Goal: Navigation & Orientation: Find specific page/section

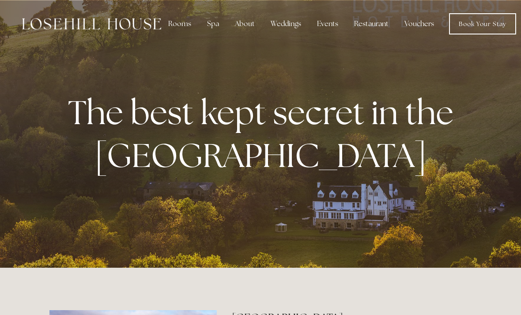
click at [245, 32] on div "About" at bounding box center [245, 24] width 34 height 18
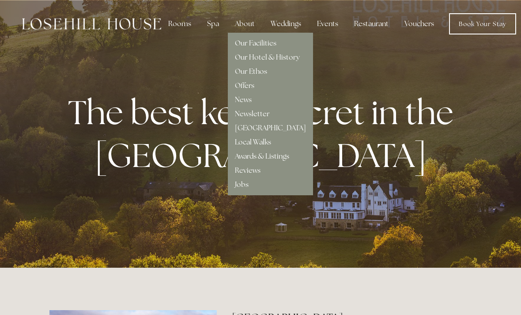
click at [249, 46] on link "Our Facilities" at bounding box center [256, 42] width 42 height 9
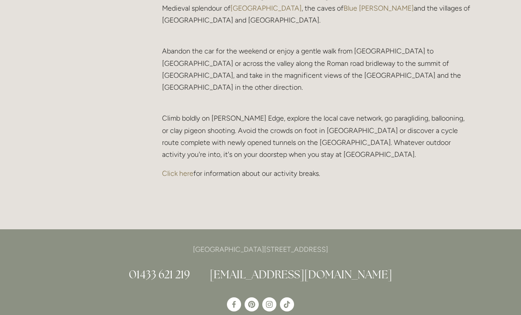
scroll to position [1885, 0]
click at [174, 170] on link "Click here" at bounding box center [177, 174] width 31 height 8
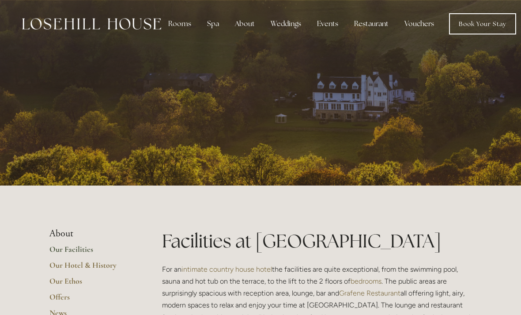
scroll to position [1913, 0]
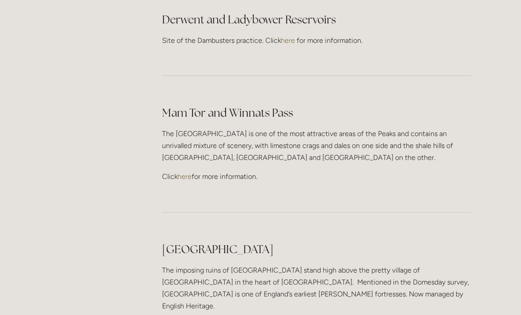
scroll to position [1939, 0]
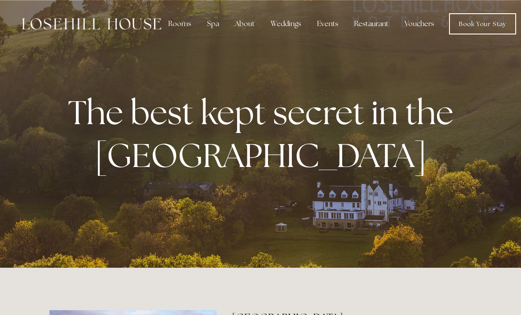
click at [371, 25] on div "Restaurant" at bounding box center [371, 24] width 49 height 18
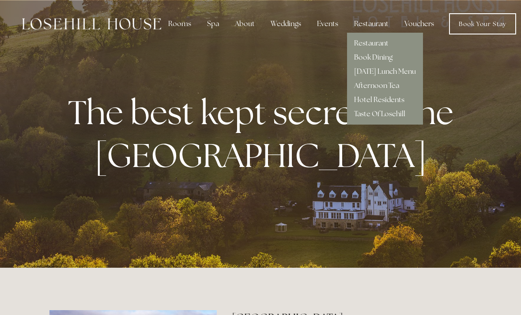
click at [364, 45] on link "Restaurant" at bounding box center [371, 42] width 34 height 9
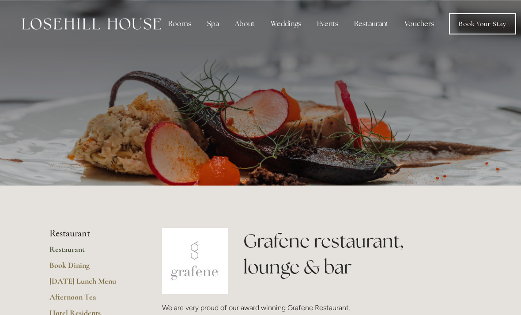
click at [373, 30] on div "Restaurant" at bounding box center [371, 24] width 49 height 18
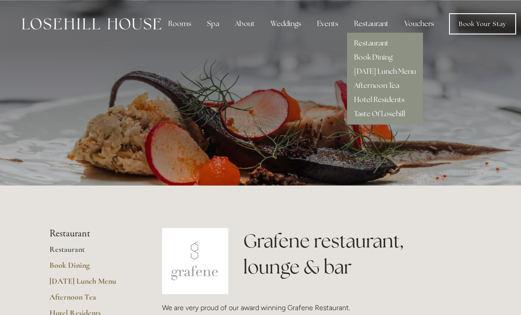
click at [371, 104] on link "Hotel Residents" at bounding box center [379, 99] width 50 height 9
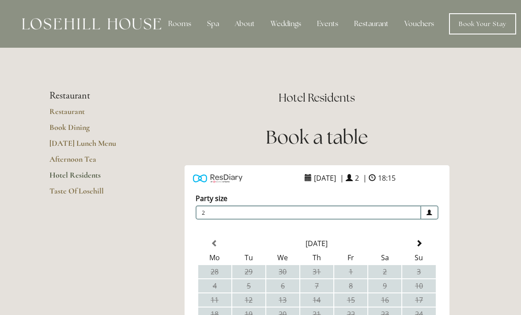
click at [365, 27] on div "Restaurant" at bounding box center [371, 24] width 49 height 18
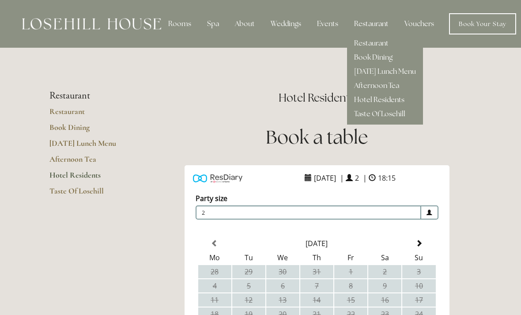
click at [376, 116] on link "Taste Of Losehill" at bounding box center [379, 113] width 51 height 9
